Goal: Task Accomplishment & Management: Manage account settings

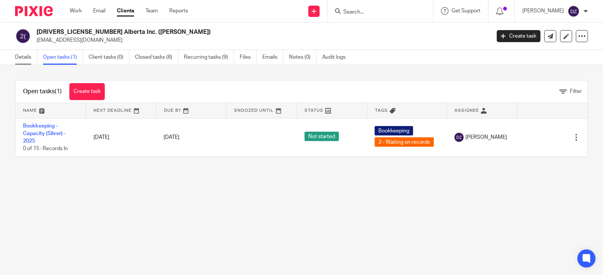
click at [27, 53] on link "Details" at bounding box center [26, 57] width 22 height 15
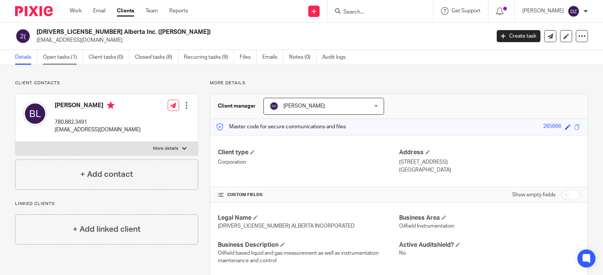
click at [60, 55] on link "Open tasks (1)" at bounding box center [63, 57] width 40 height 15
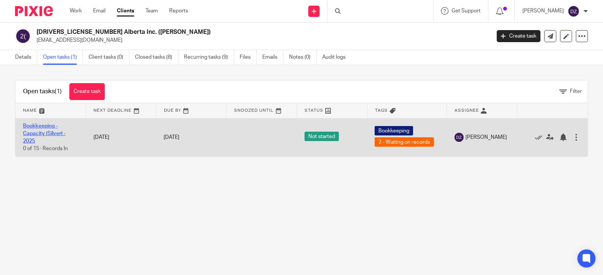
click at [41, 131] on link "Bookkeeping - Capacity (Silver) - 2025" at bounding box center [44, 134] width 43 height 21
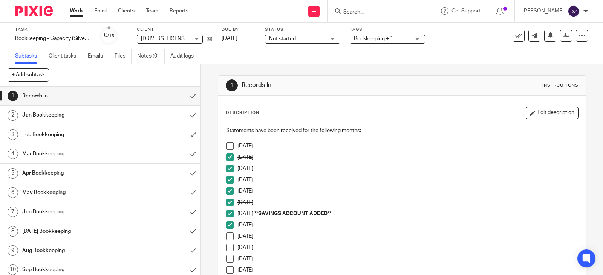
click at [90, 113] on h1 "Jan Bookkeeping" at bounding box center [74, 115] width 104 height 11
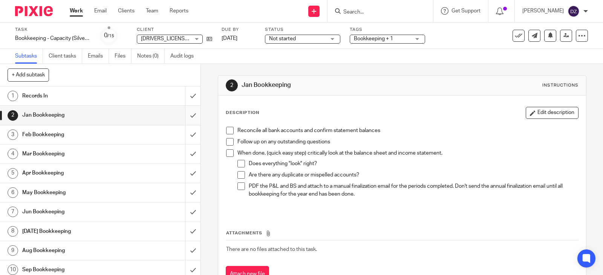
click at [187, 114] on input "submit" at bounding box center [100, 115] width 200 height 19
click at [186, 133] on input "submit" at bounding box center [100, 134] width 200 height 19
click at [185, 151] on input "submit" at bounding box center [100, 154] width 200 height 19
click at [185, 175] on input "submit" at bounding box center [100, 173] width 200 height 19
click at [184, 192] on input "submit" at bounding box center [100, 193] width 200 height 19
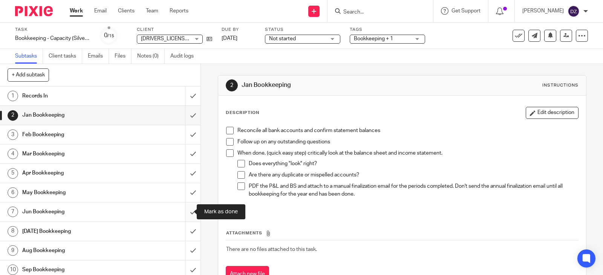
click at [185, 211] on input "submit" at bounding box center [100, 212] width 200 height 19
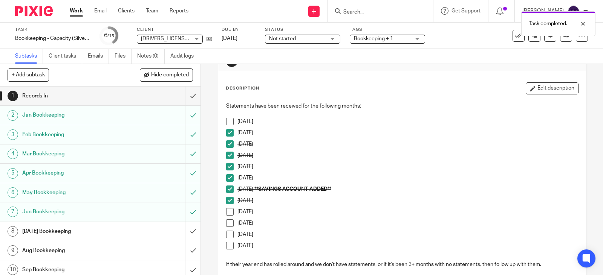
scroll to position [38, 0]
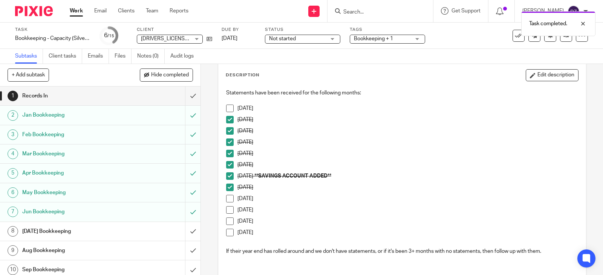
click at [70, 231] on h1 "[DATE] Bookkeeping" at bounding box center [74, 231] width 104 height 11
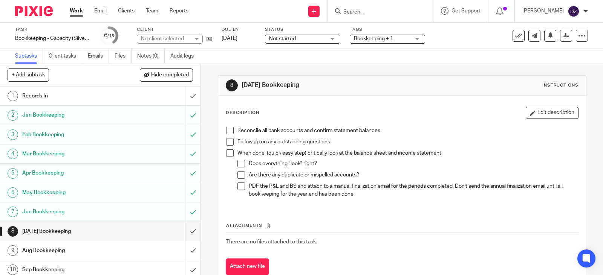
click at [230, 129] on span at bounding box center [230, 131] width 8 height 8
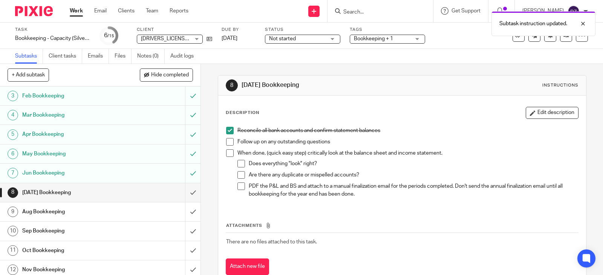
scroll to position [101, 0]
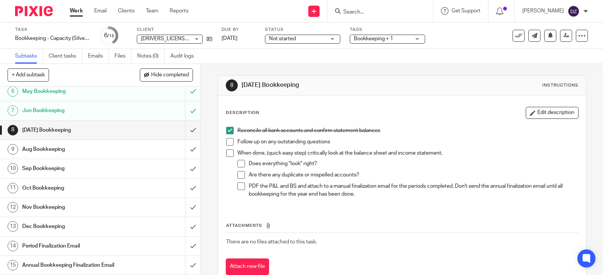
click at [138, 242] on div "Period Finalization Email" at bounding box center [100, 246] width 156 height 11
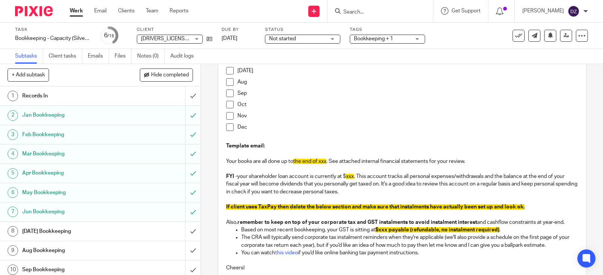
scroll to position [188, 0]
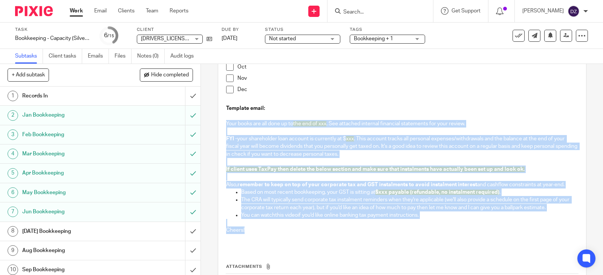
drag, startPoint x: 225, startPoint y: 122, endPoint x: 344, endPoint y: 237, distance: 165.8
click at [344, 237] on div "Send a finalization email for whichever month or periods you've completed. You …" at bounding box center [402, 91] width 360 height 313
copy div "Your books are all done up to the end of xxx . See attached internal financial …"
click at [342, 69] on p "Oct" at bounding box center [407, 67] width 341 height 8
drag, startPoint x: 268, startPoint y: 235, endPoint x: 222, endPoint y: 123, distance: 121.0
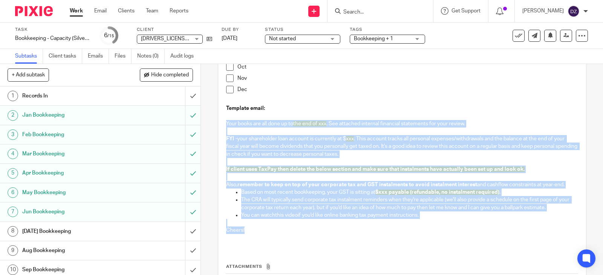
click at [222, 123] on div "Send a finalization email for whichever month or periods you've completed. You …" at bounding box center [402, 91] width 360 height 313
click at [341, 169] on span "If client uses TaxPay then delete the below section and make sure that instalme…" at bounding box center [375, 169] width 298 height 5
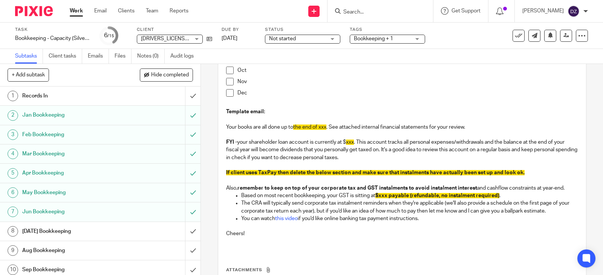
scroll to position [147, 0]
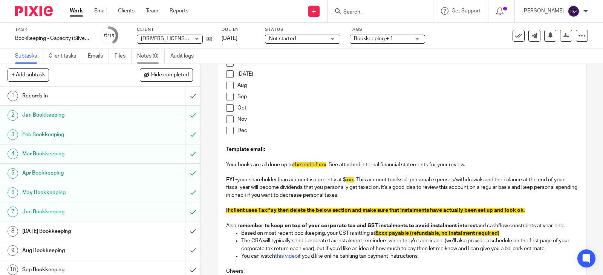
click at [148, 54] on link "Notes (0)" at bounding box center [151, 56] width 28 height 15
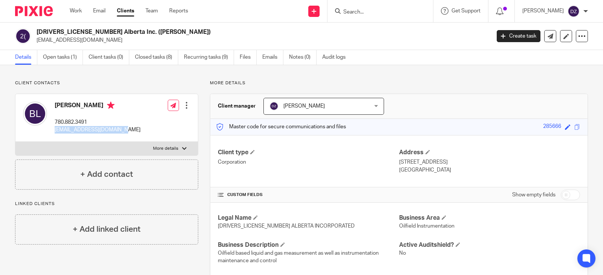
drag, startPoint x: 125, startPoint y: 130, endPoint x: 55, endPoint y: 133, distance: 70.2
click at [55, 133] on div "Brandon Lefebvre 780.882.3491 brandon13111@hotmail.com Edit contact Create clie…" at bounding box center [106, 118] width 182 height 48
copy p "brandon13111@hotmail.com"
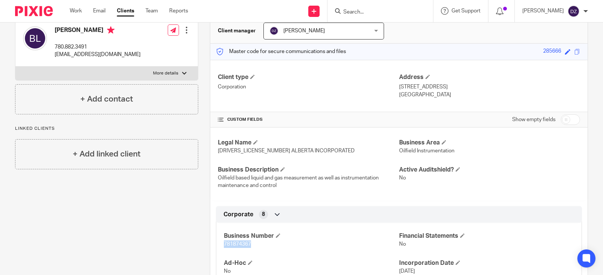
drag, startPoint x: 251, startPoint y: 244, endPoint x: 217, endPoint y: 247, distance: 34.1
click at [217, 247] on div "Business Number 781874367 Financial Statements No Ad-Hoc No Incorporation Date …" at bounding box center [399, 278] width 366 height 122
copy span "781874367"
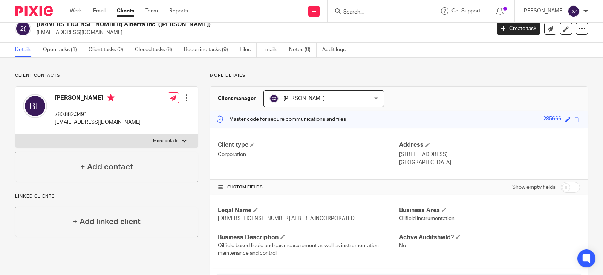
scroll to position [0, 0]
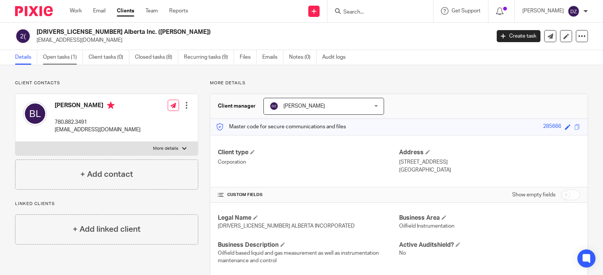
click at [59, 61] on link "Open tasks (1)" at bounding box center [63, 57] width 40 height 15
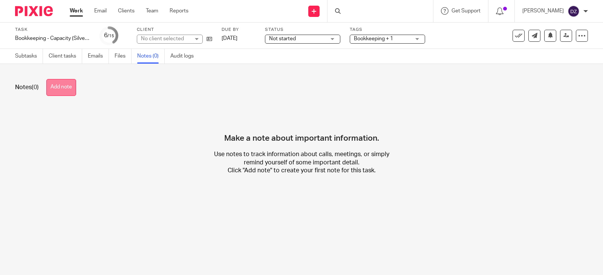
click at [73, 88] on button "Add note" at bounding box center [61, 87] width 30 height 17
click at [61, 90] on button "Add note" at bounding box center [61, 87] width 30 height 17
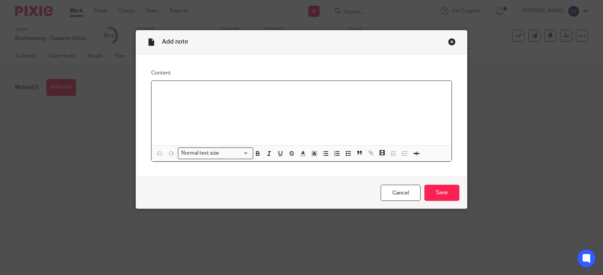
click at [184, 99] on div at bounding box center [301, 113] width 300 height 64
click at [431, 191] on input "Save" at bounding box center [441, 193] width 35 height 16
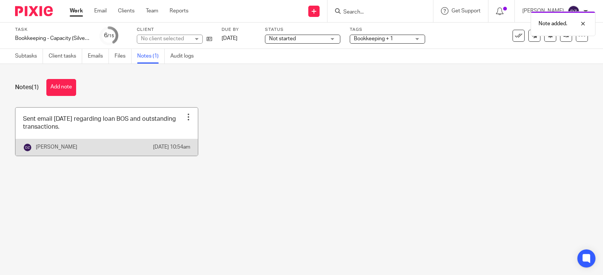
click at [185, 117] on div at bounding box center [189, 117] width 8 height 8
click at [186, 118] on div at bounding box center [189, 117] width 8 height 8
click at [108, 132] on link at bounding box center [106, 132] width 182 height 48
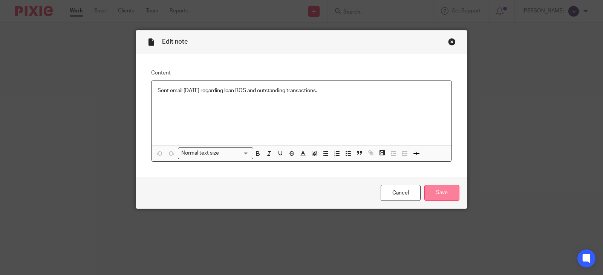
click at [436, 193] on input "Save" at bounding box center [441, 193] width 35 height 16
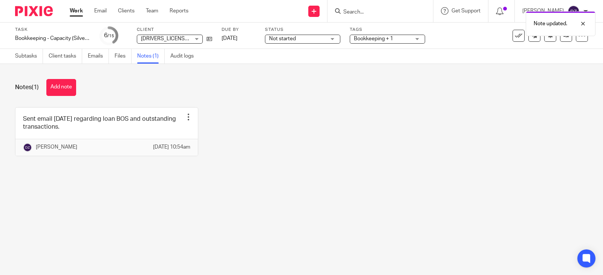
click at [236, 115] on div "Sent email Aug 25 regarding loan BOS and outstanding transactions. Edit note De…" at bounding box center [295, 137] width 584 height 60
click at [585, 23] on div at bounding box center [577, 23] width 20 height 9
click at [278, 41] on span "Not started" at bounding box center [282, 38] width 27 height 5
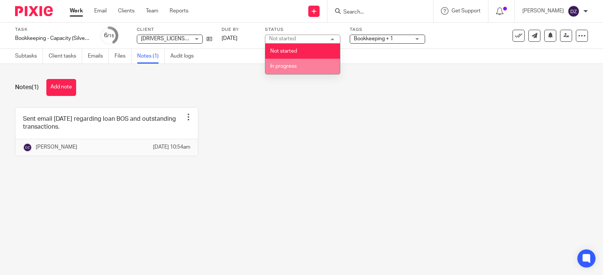
click at [280, 63] on li "In progress" at bounding box center [302, 66] width 75 height 15
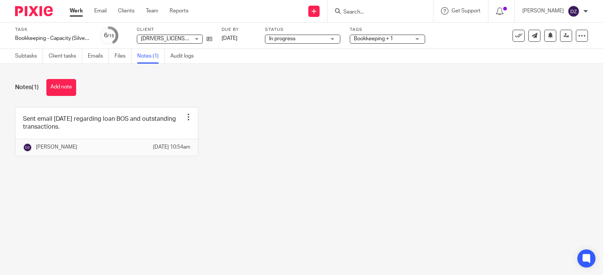
click at [368, 40] on span "Bookkeeping + 1" at bounding box center [373, 38] width 39 height 5
click at [368, 39] on div "Bookkeeping + 1" at bounding box center [387, 39] width 75 height 9
click at [548, 37] on icon at bounding box center [551, 35] width 6 height 6
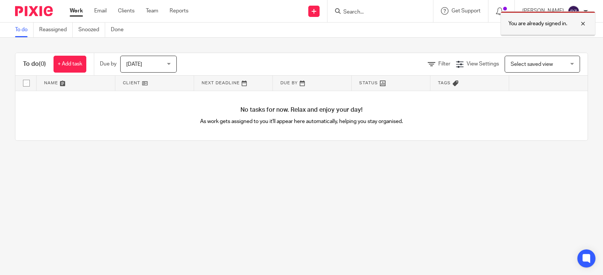
click at [585, 21] on div at bounding box center [577, 23] width 20 height 9
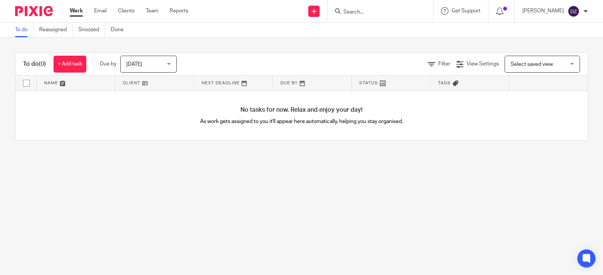
click at [78, 13] on link "Work" at bounding box center [76, 11] width 13 height 8
